Goal: Information Seeking & Learning: Learn about a topic

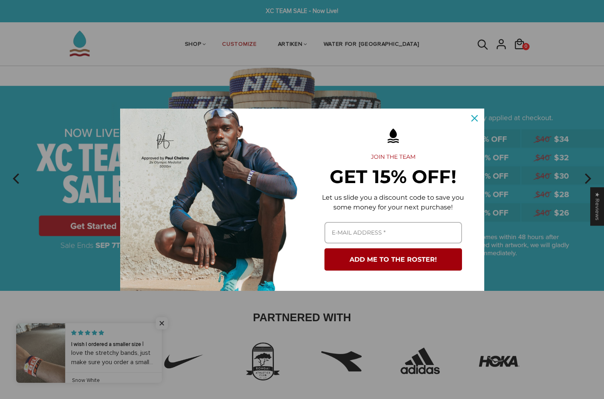
click at [472, 113] on div "Close" at bounding box center [474, 118] width 13 height 13
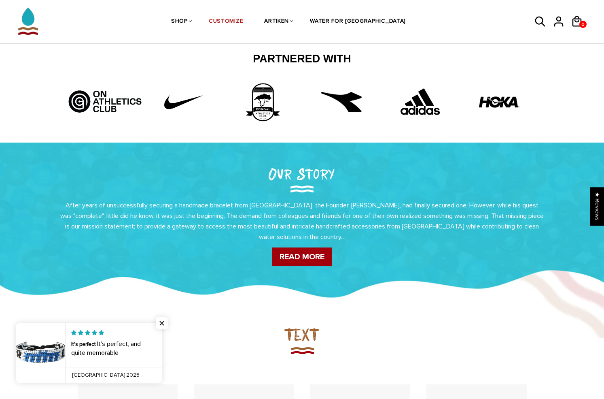
scroll to position [274, 0]
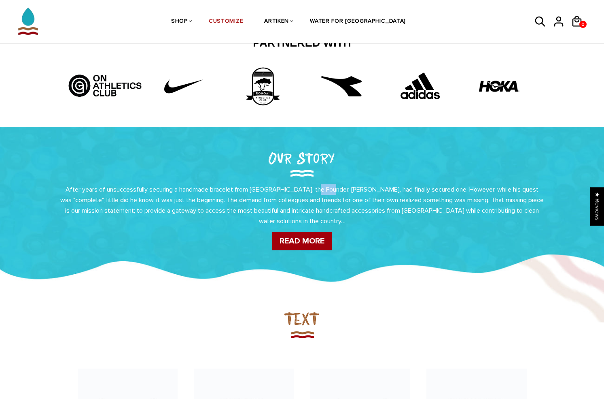
drag, startPoint x: 323, startPoint y: 187, endPoint x: 336, endPoint y: 187, distance: 12.5
click at [336, 187] on p "After years of unsuccessfully securing a handmade bracelet from [GEOGRAPHIC_DAT…" at bounding box center [302, 205] width 486 height 42
drag, startPoint x: 358, startPoint y: 189, endPoint x: 372, endPoint y: 189, distance: 14.2
click at [364, 189] on p "After years of unsuccessfully securing a handmade bracelet from [GEOGRAPHIC_DAT…" at bounding box center [302, 205] width 486 height 42
drag, startPoint x: 372, startPoint y: 189, endPoint x: 320, endPoint y: 189, distance: 52.2
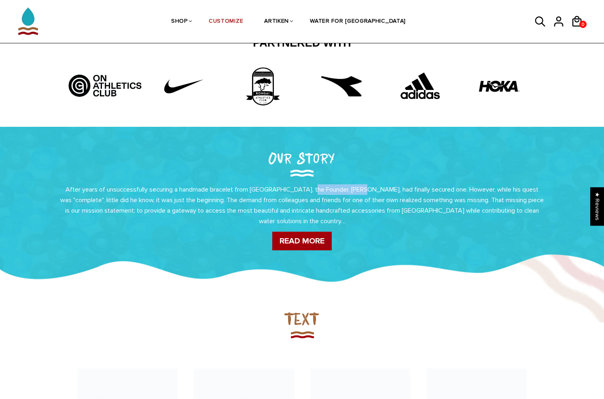
click at [320, 189] on p "After years of unsuccessfully securing a handmade bracelet from [GEOGRAPHIC_DAT…" at bounding box center [302, 205] width 486 height 42
copy p "[PERSON_NAME]"
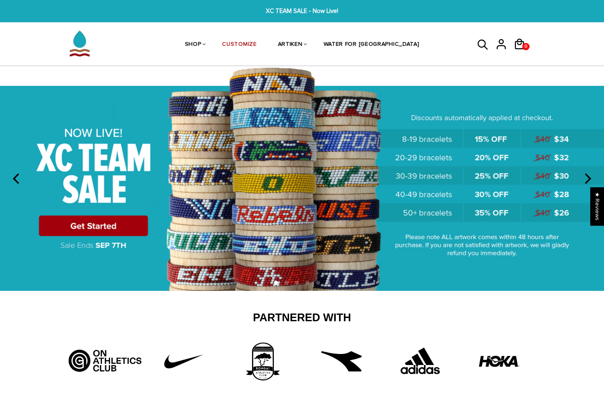
scroll to position [0, 0]
click at [342, 34] on li "WATER FOR [GEOGRAPHIC_DATA]" at bounding box center [371, 44] width 117 height 43
click at [357, 38] on link "WATER FOR [GEOGRAPHIC_DATA]" at bounding box center [372, 44] width 96 height 43
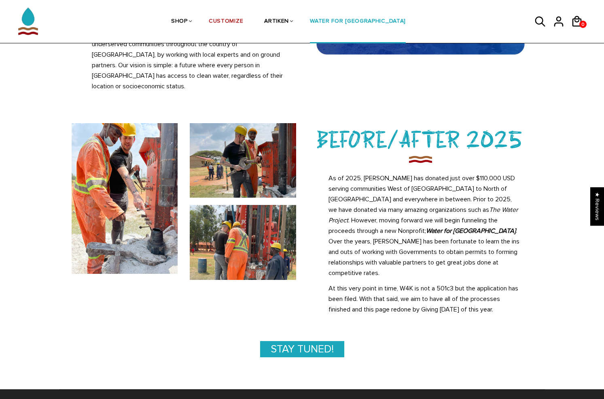
scroll to position [297, 0]
